Goal: Information Seeking & Learning: Learn about a topic

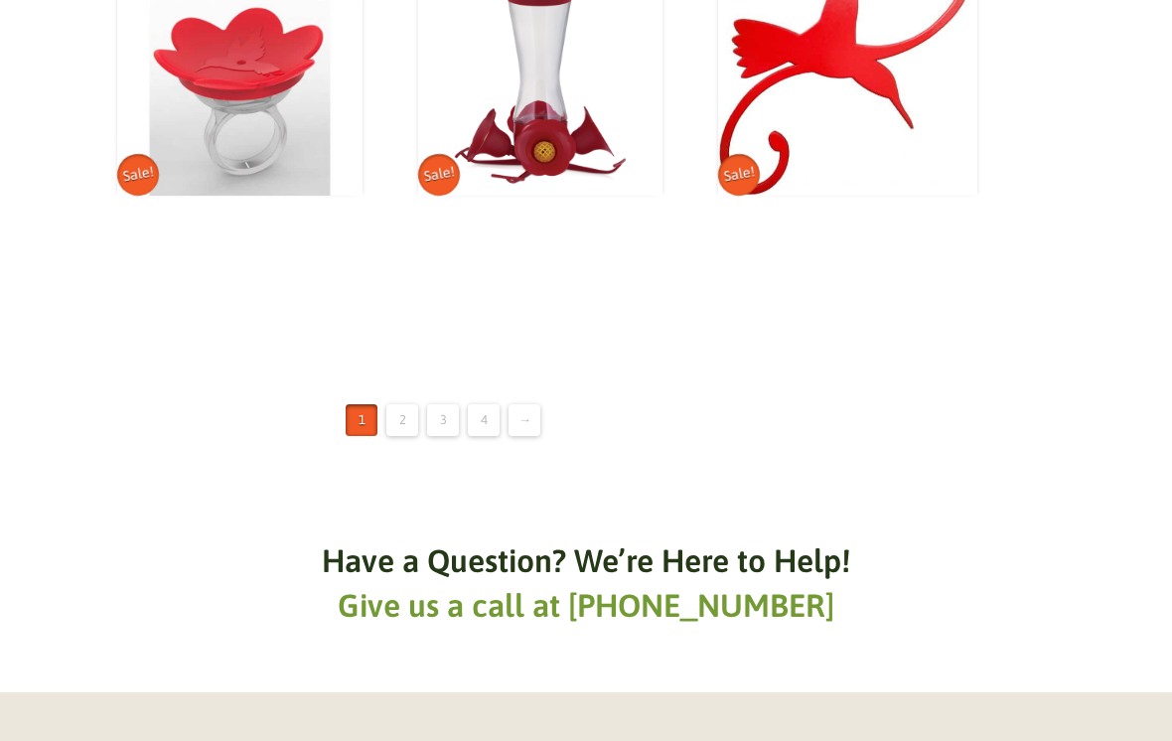
scroll to position [2956, 0]
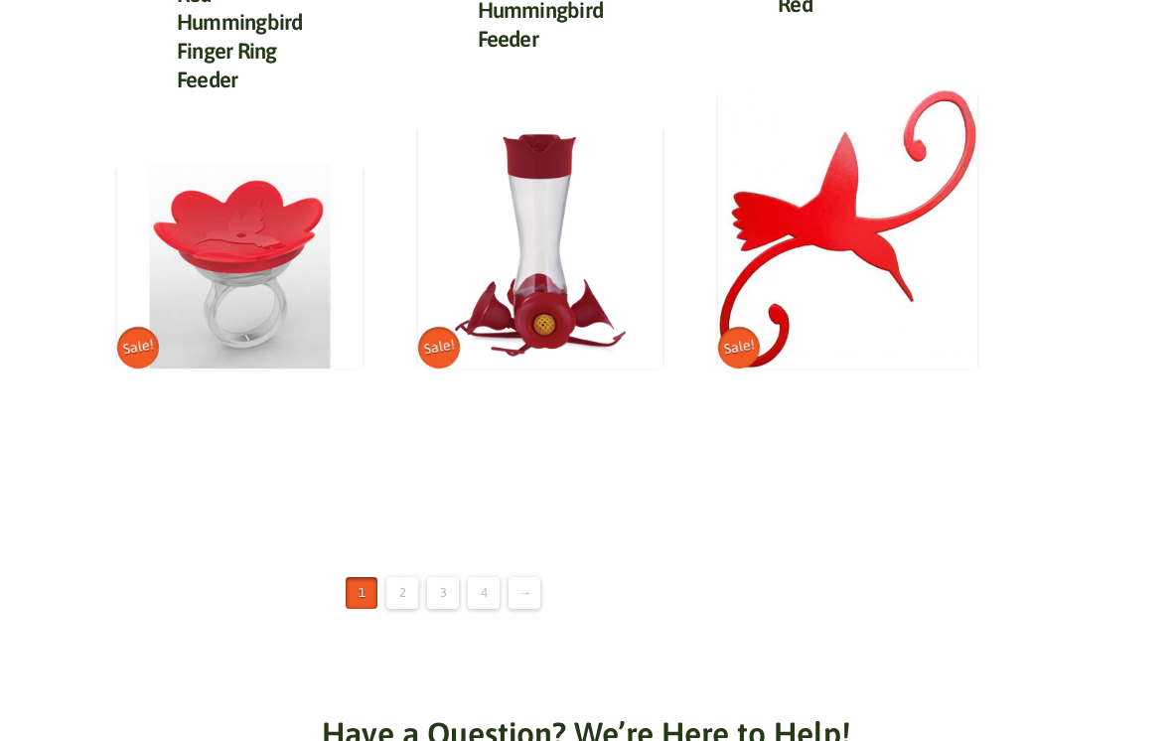
click at [527, 579] on link "→" at bounding box center [525, 593] width 32 height 32
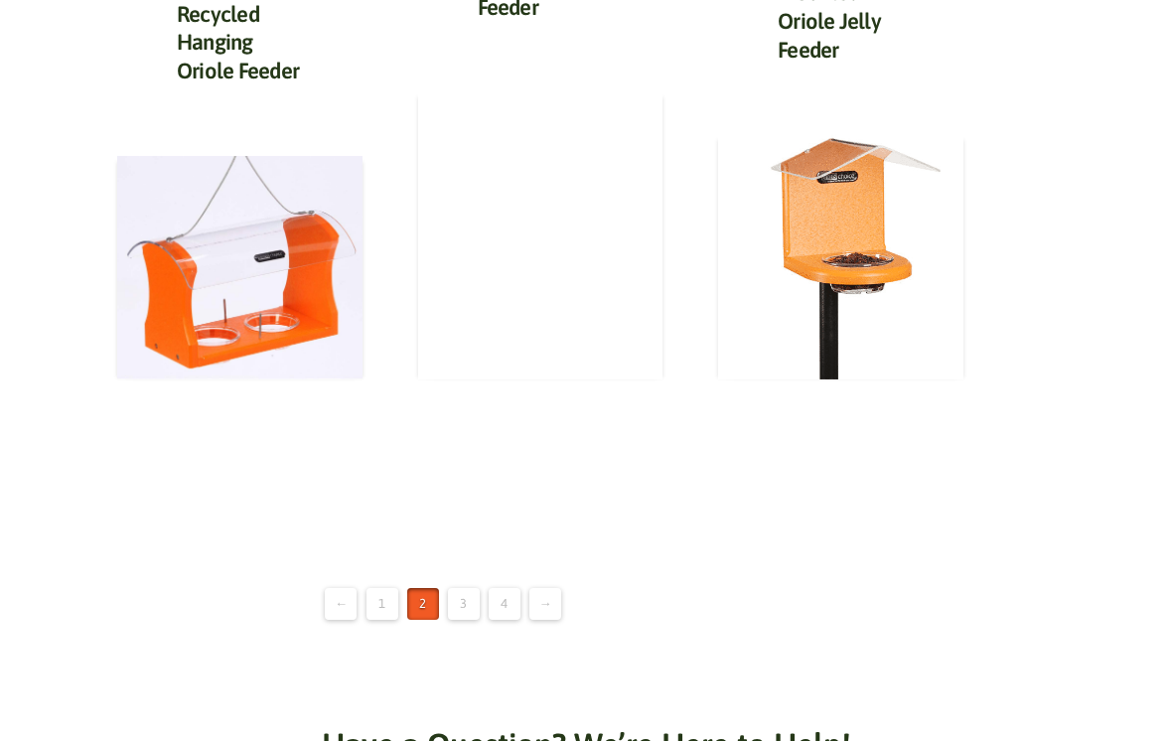
scroll to position [2878, 0]
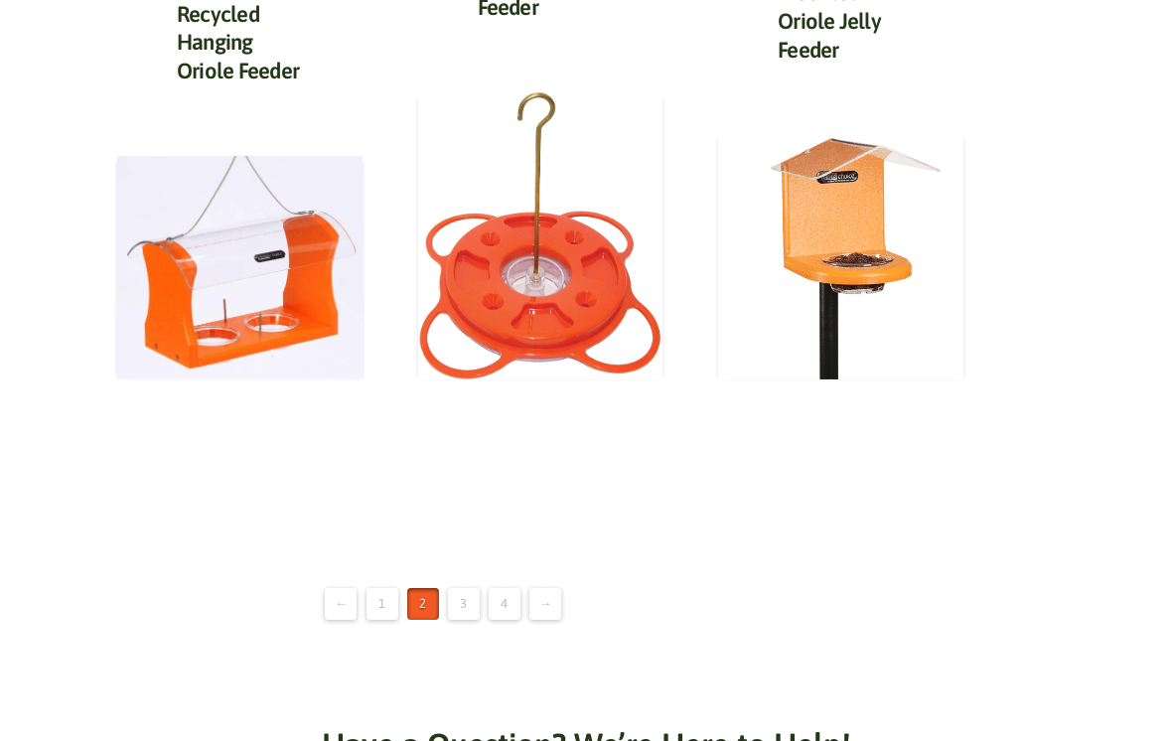
click at [454, 595] on link "3" at bounding box center [464, 604] width 32 height 32
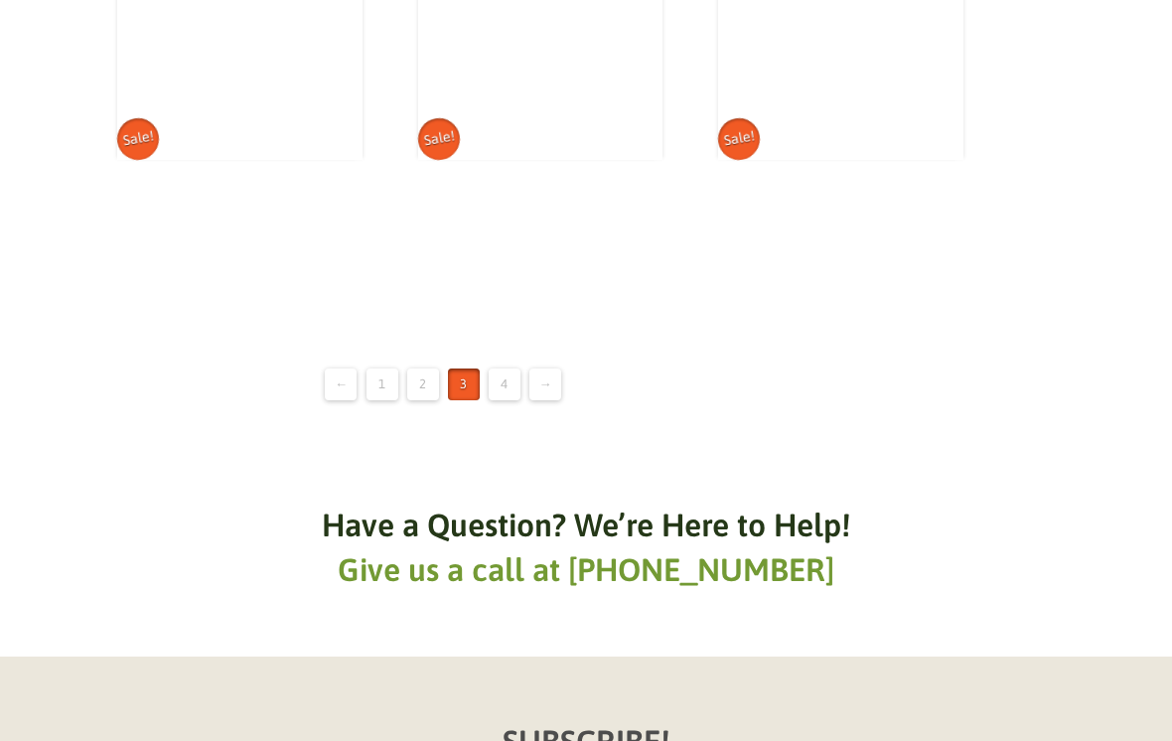
scroll to position [3045, 0]
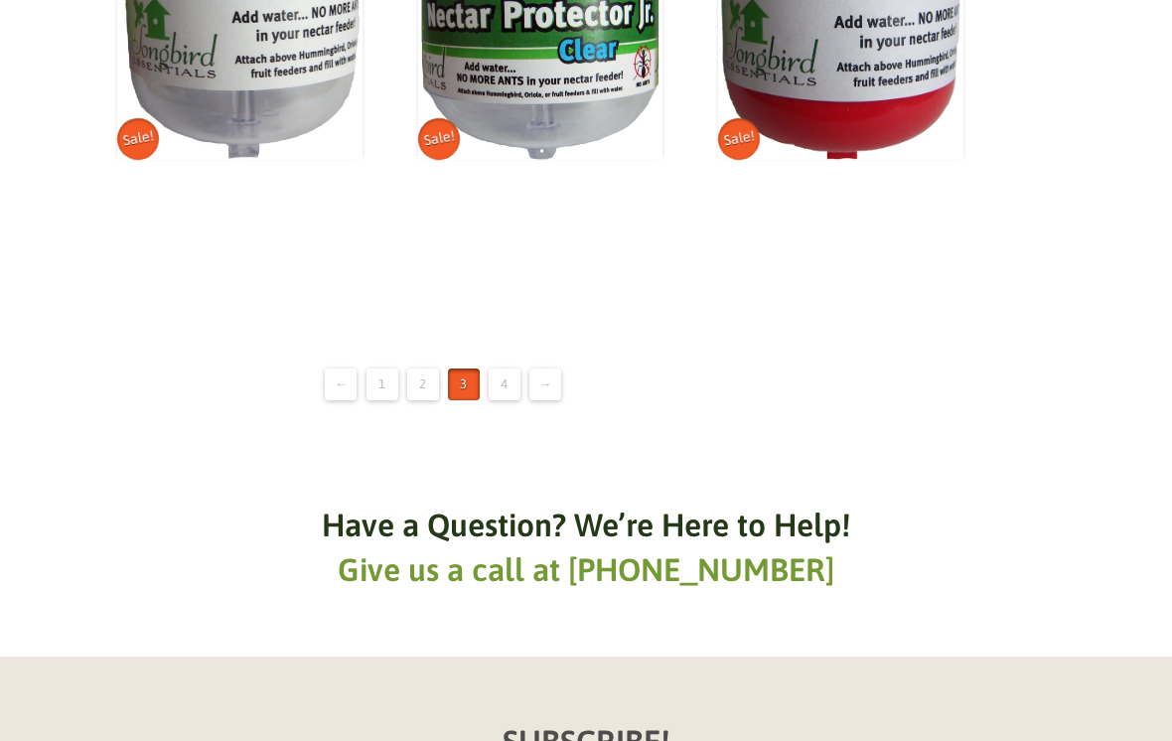
click at [506, 368] on link "4" at bounding box center [505, 384] width 32 height 32
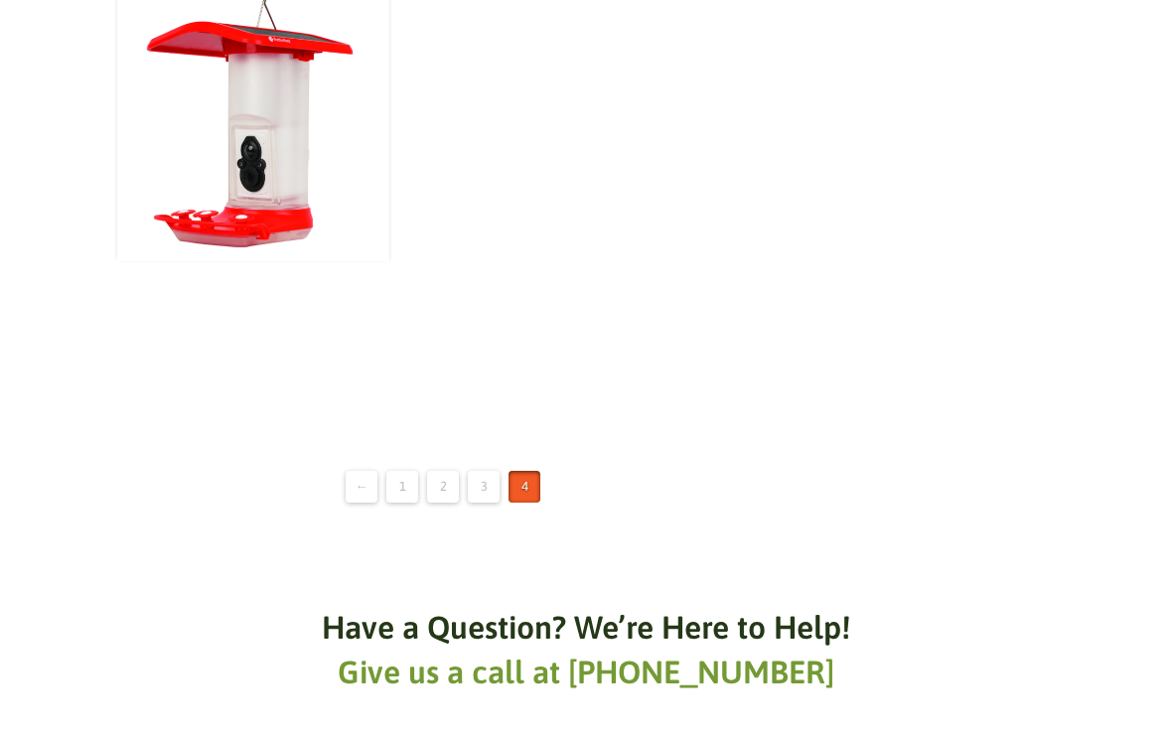
scroll to position [3860, 0]
click at [442, 471] on link "2" at bounding box center [443, 487] width 32 height 32
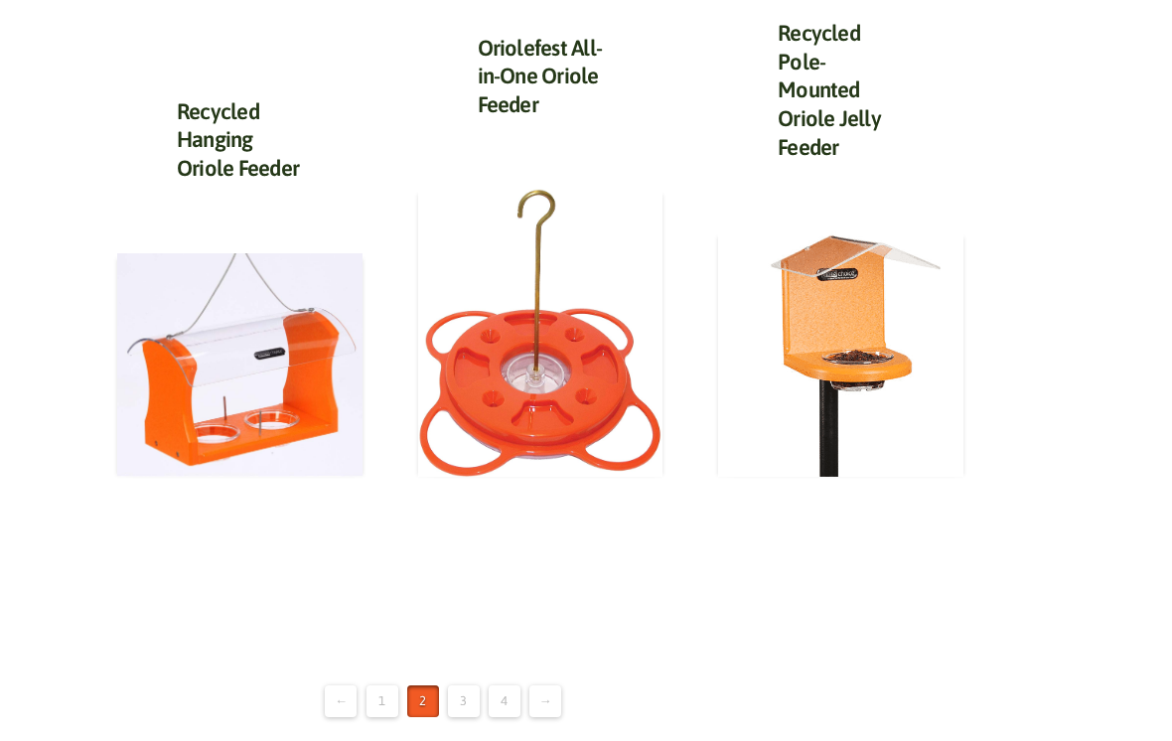
scroll to position [2781, 0]
click at [237, 383] on img at bounding box center [239, 364] width 245 height 223
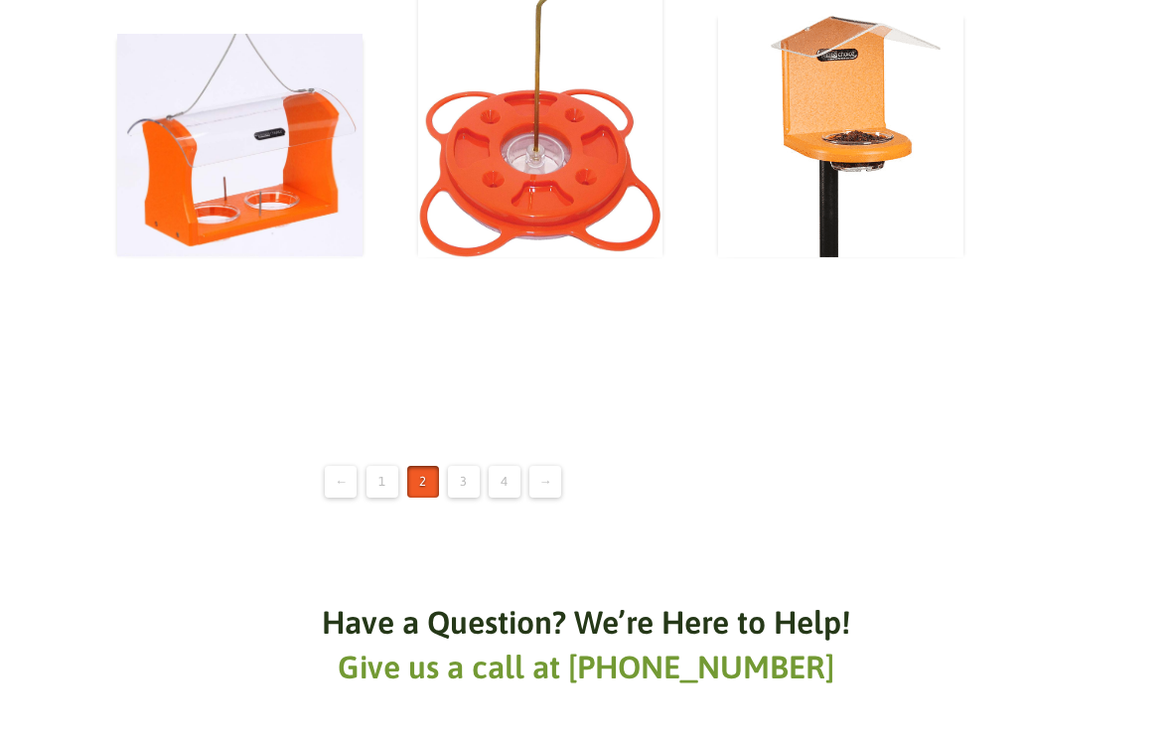
scroll to position [2987, 0]
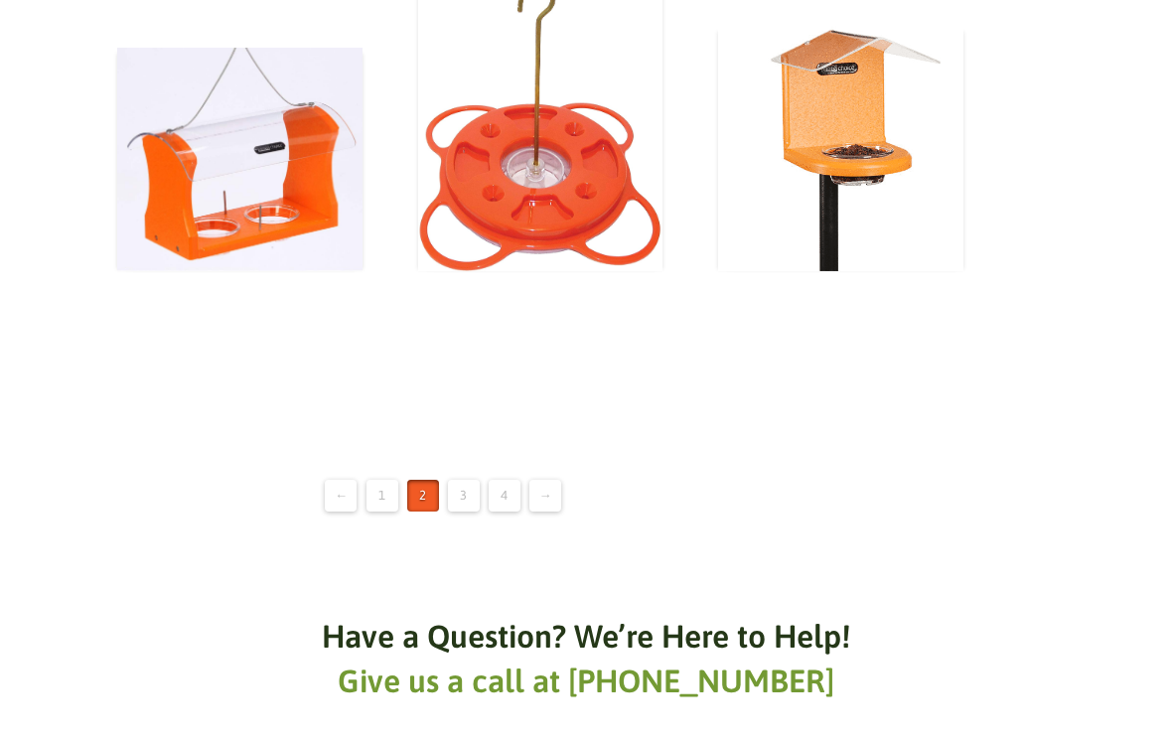
click at [452, 486] on link "3" at bounding box center [464, 496] width 32 height 32
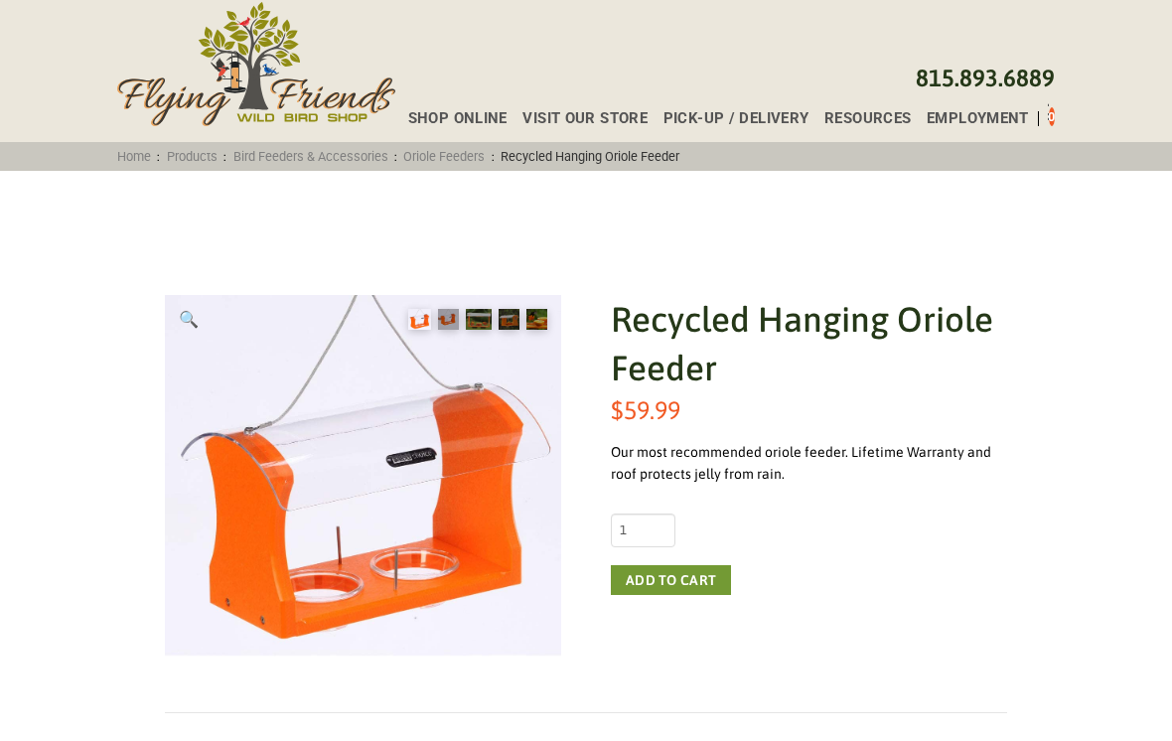
scroll to position [60, 0]
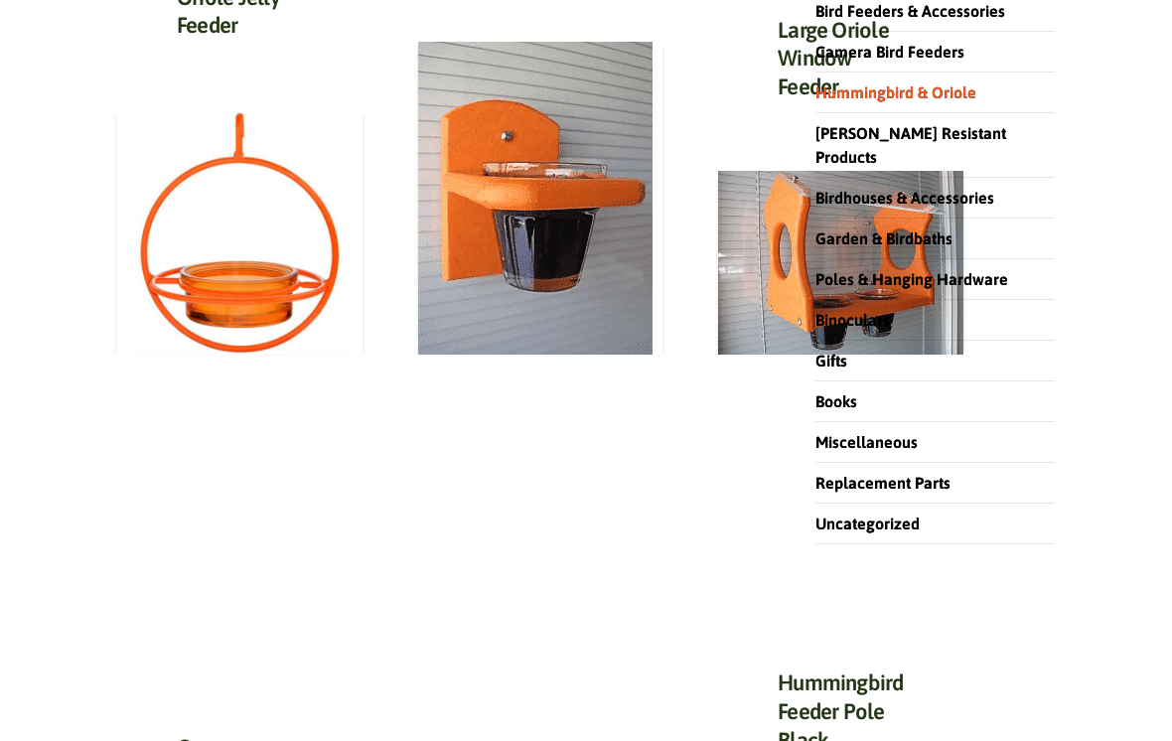
scroll to position [442, 0]
click at [276, 265] on img at bounding box center [239, 232] width 245 height 245
